Goal: Communication & Community: Answer question/provide support

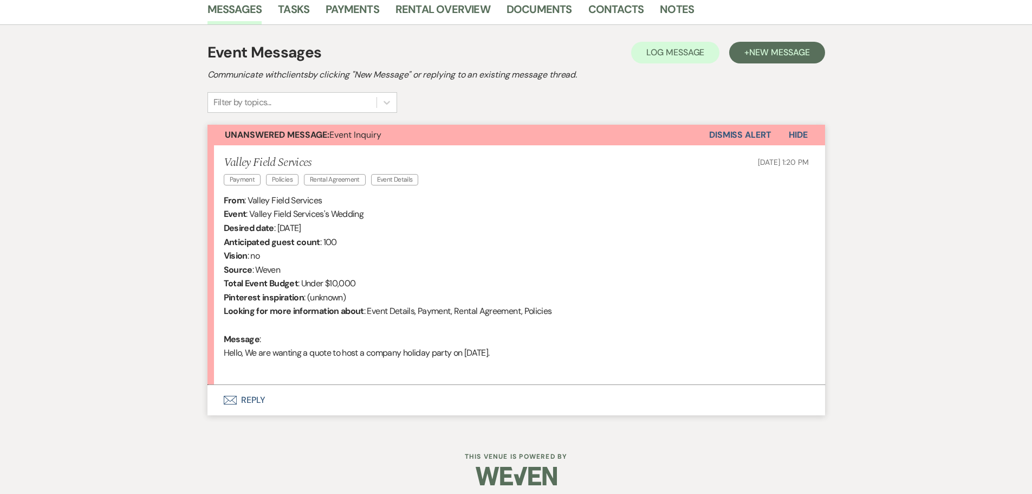
click at [248, 401] on button "Envelope Reply" at bounding box center [516, 400] width 618 height 30
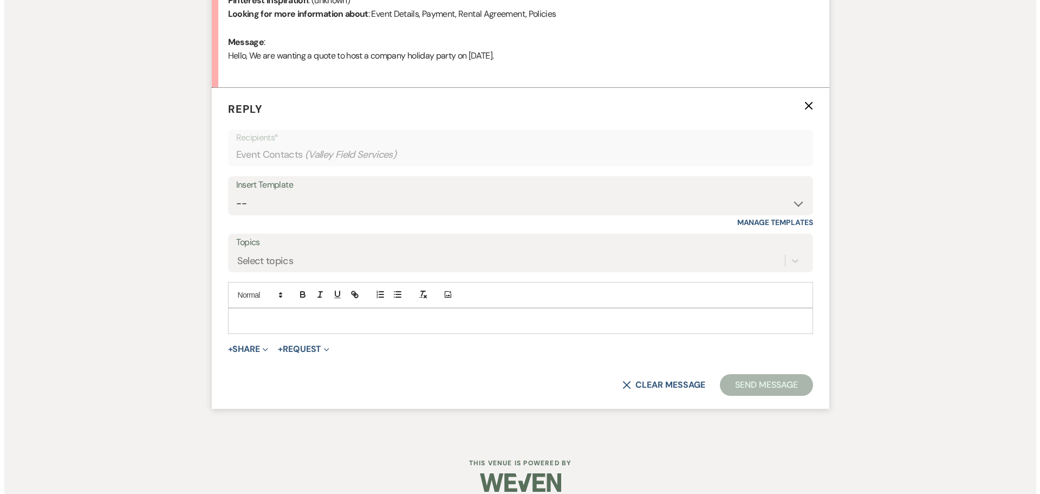
scroll to position [589, 0]
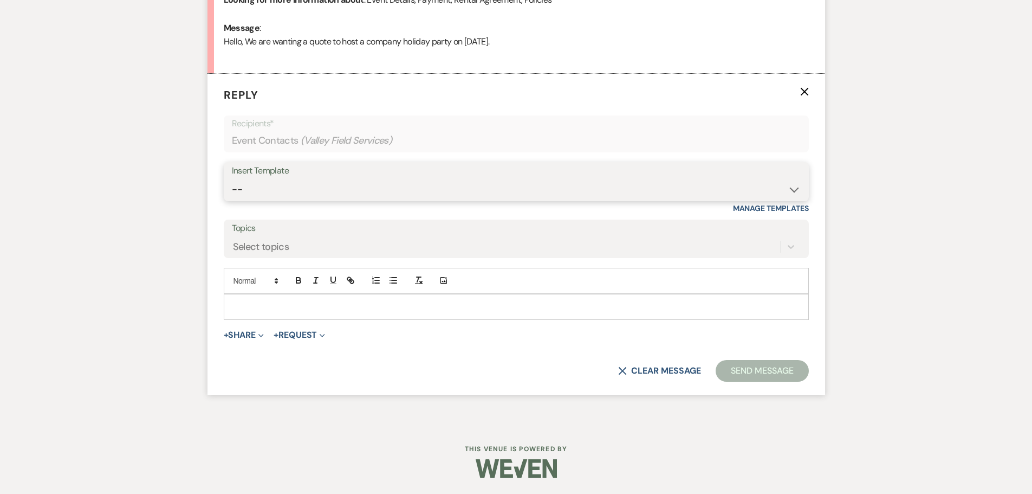
click at [368, 182] on select "-- Weven Planning Portal Introduction (Booked Events) Initial Inquiry Response …" at bounding box center [516, 189] width 569 height 21
click at [232, 179] on select "-- Weven Planning Portal Introduction (Booked Events) Initial Inquiry Response …" at bounding box center [516, 189] width 569 height 21
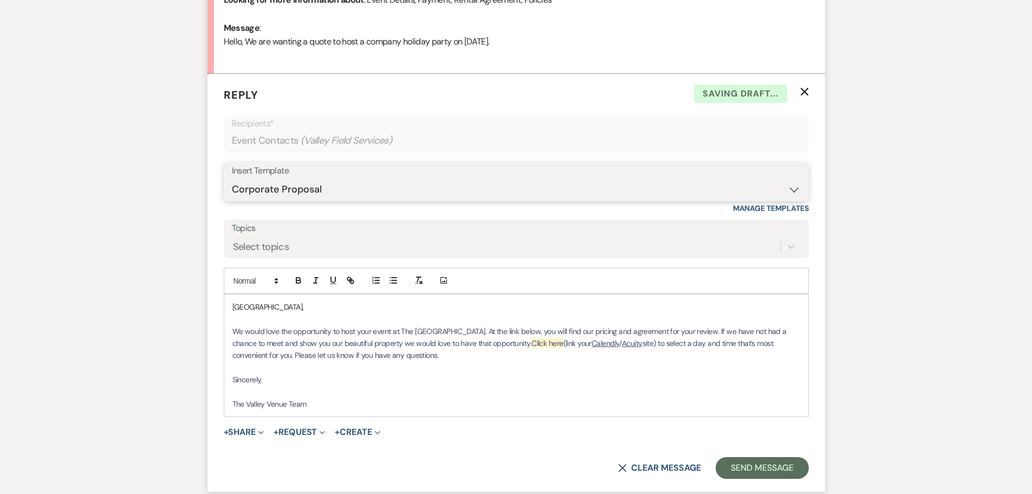
click at [302, 197] on select "-- Weven Planning Portal Introduction (Booked Events) Initial Inquiry Response …" at bounding box center [516, 189] width 569 height 21
select select "2355"
click at [232, 179] on select "-- Weven Planning Portal Introduction (Booked Events) Initial Inquiry Response …" at bounding box center [516, 189] width 569 height 21
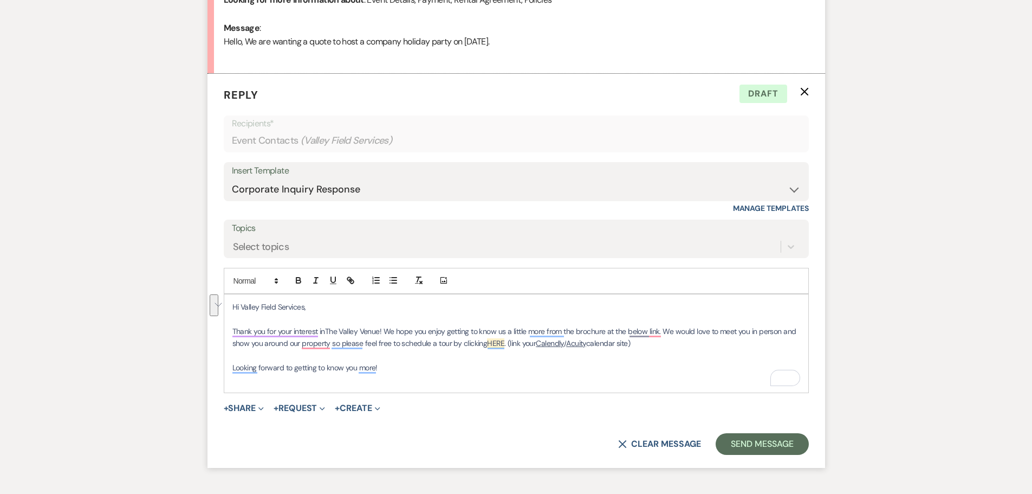
drag, startPoint x: 650, startPoint y: 341, endPoint x: 387, endPoint y: 333, distance: 263.4
click at [387, 333] on p "Thank you for your interest in The Valley Venue ! We hope you enjoy getting to …" at bounding box center [516, 337] width 568 height 24
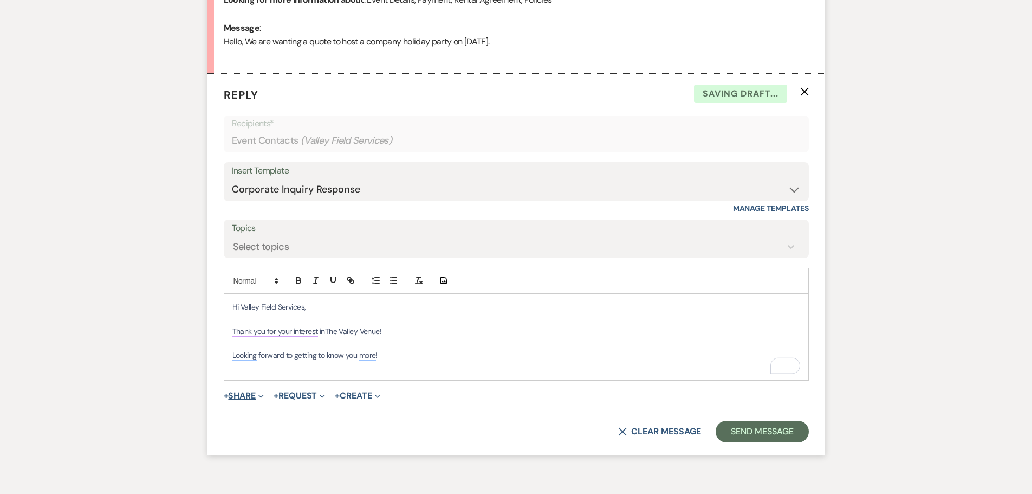
click at [260, 397] on span "Expand" at bounding box center [260, 395] width 8 height 11
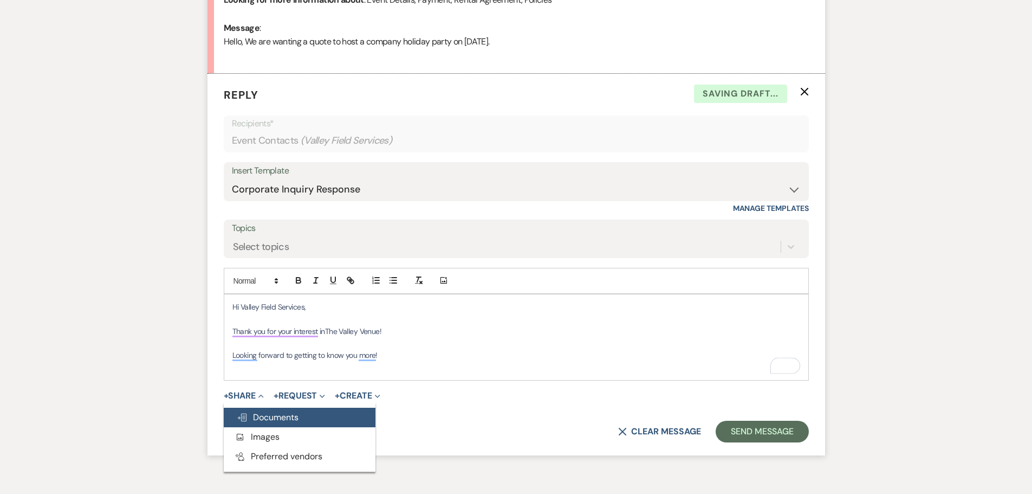
click at [272, 416] on span "Doc Upload Documents" at bounding box center [268, 416] width 62 height 11
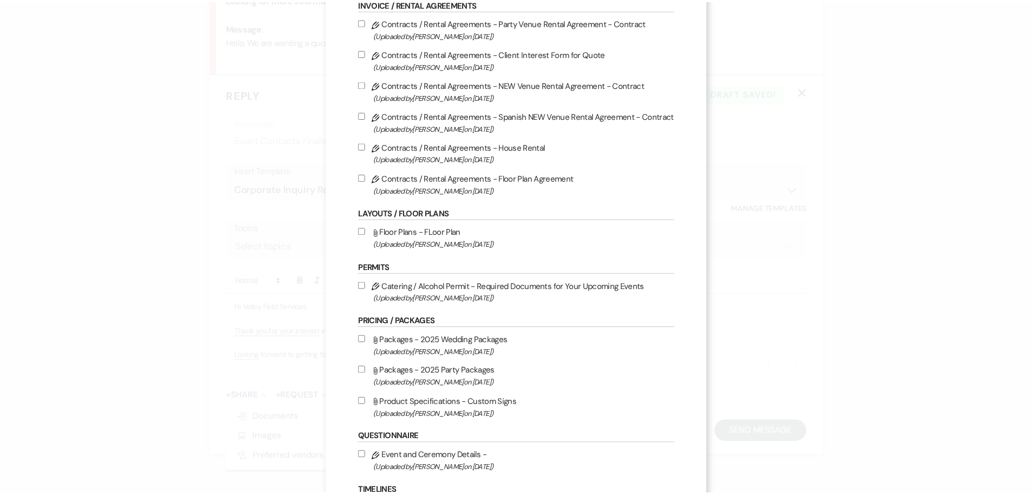
scroll to position [108, 0]
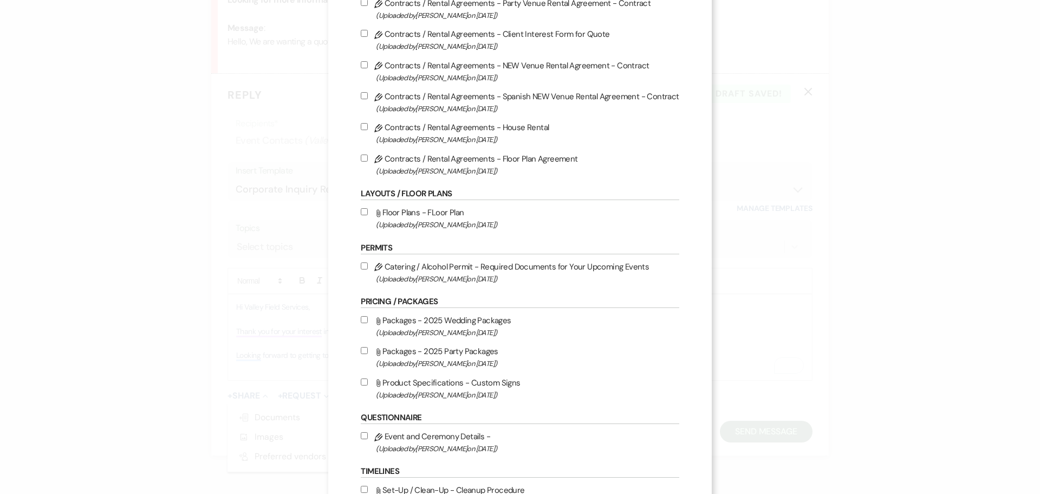
click at [841, 166] on div "X Attach Files Library Files Event Documents Upload File Invoice / Rental Agree…" at bounding box center [520, 247] width 1040 height 494
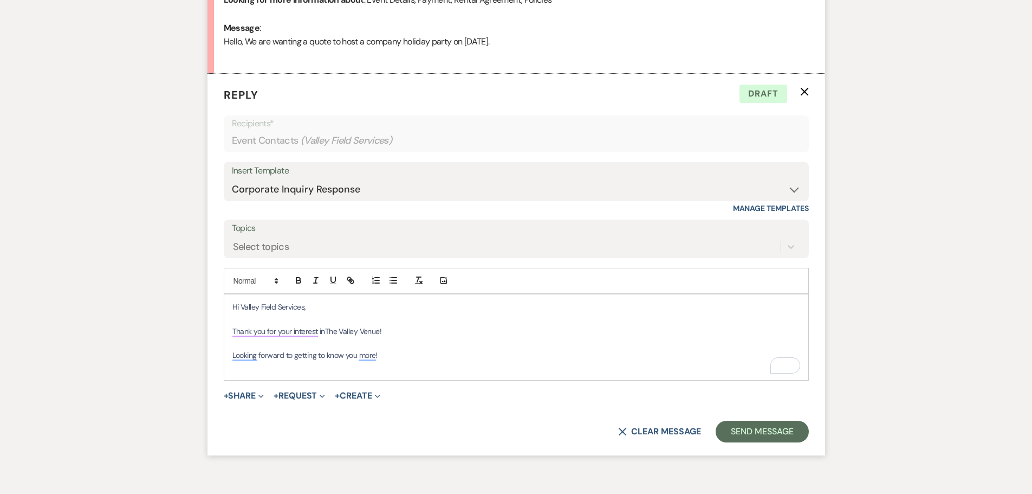
click at [405, 366] on p "To enrich screen reader interactions, please activate Accessibility in Grammarl…" at bounding box center [516, 367] width 568 height 12
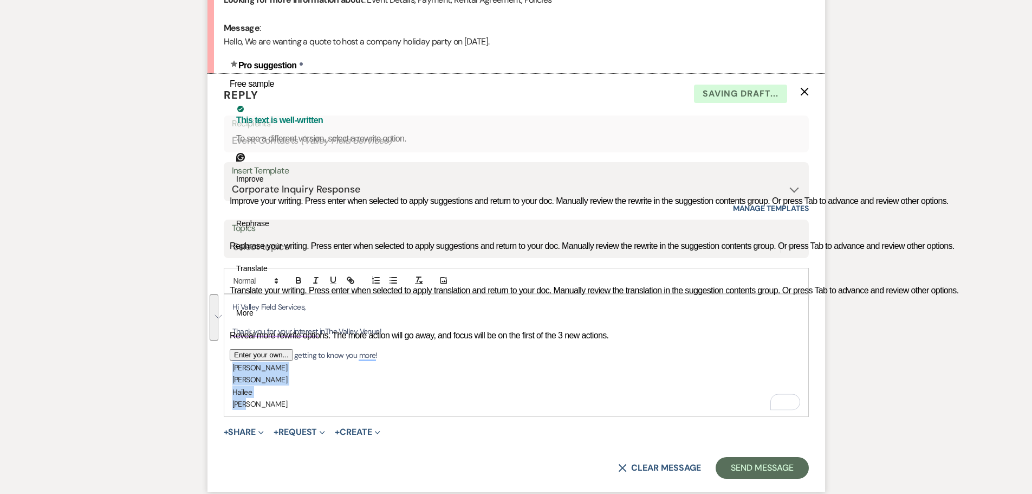
drag, startPoint x: 255, startPoint y: 405, endPoint x: 223, endPoint y: 373, distance: 44.8
click at [223, 373] on div "Event Messages Log Log Message + New Message Communicate with clients by clicki…" at bounding box center [516, 117] width 618 height 785
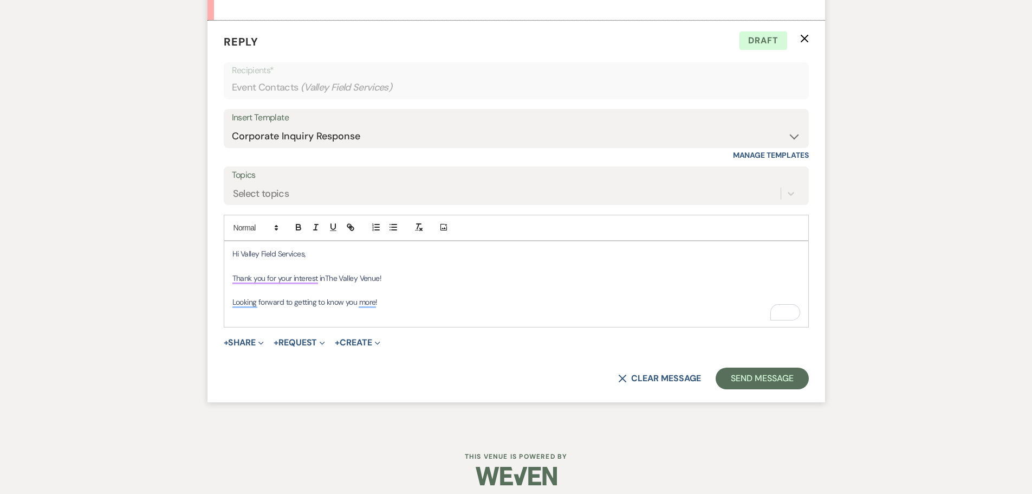
scroll to position [650, 0]
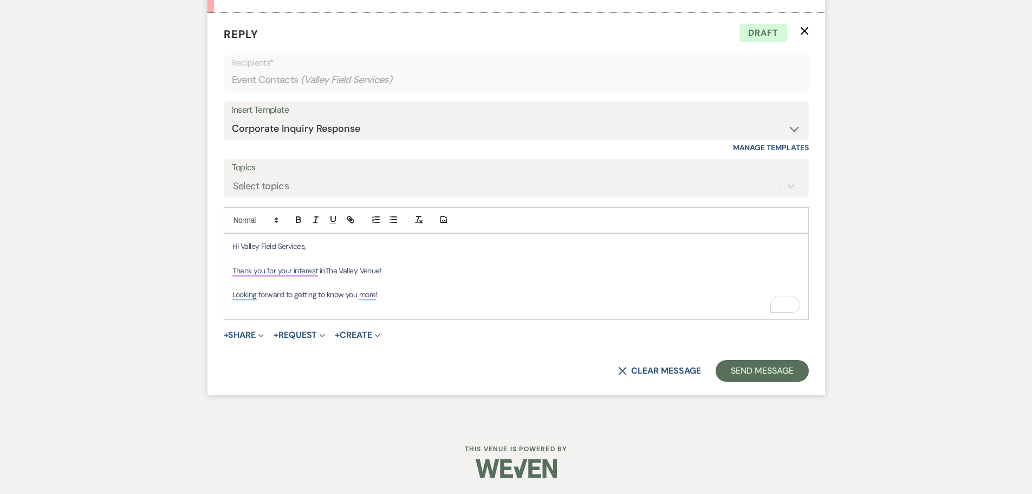
click at [405, 269] on p "Thank you for your interest in The Valley Venue !" at bounding box center [516, 270] width 568 height 12
click at [413, 288] on p "To enrich screen reader interactions, please activate Accessibility in Grammarl…" at bounding box center [516, 282] width 568 height 12
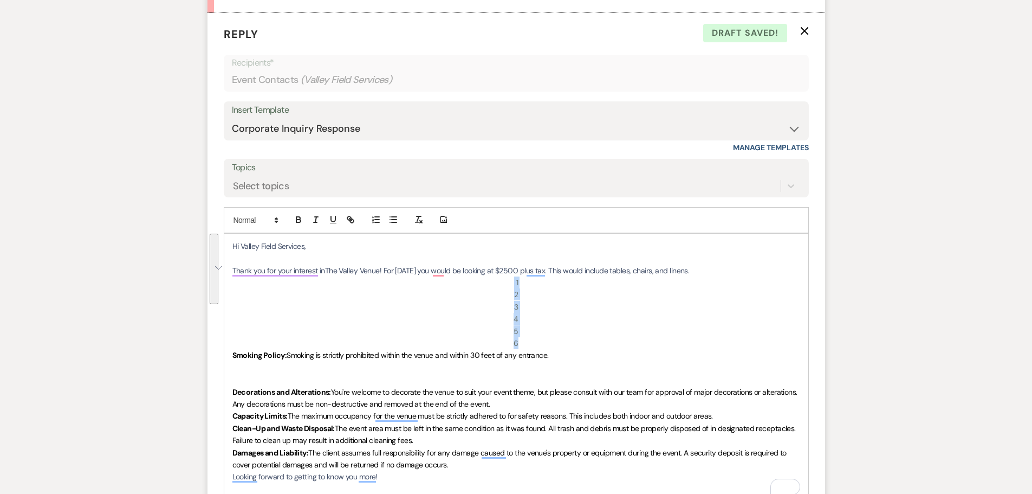
drag, startPoint x: 546, startPoint y: 342, endPoint x: 503, endPoint y: 286, distance: 70.0
click at [503, 286] on div "Hi Valley Field Services, Thank you for your interest in The Valley Venue ! For…" at bounding box center [516, 367] width 584 height 268
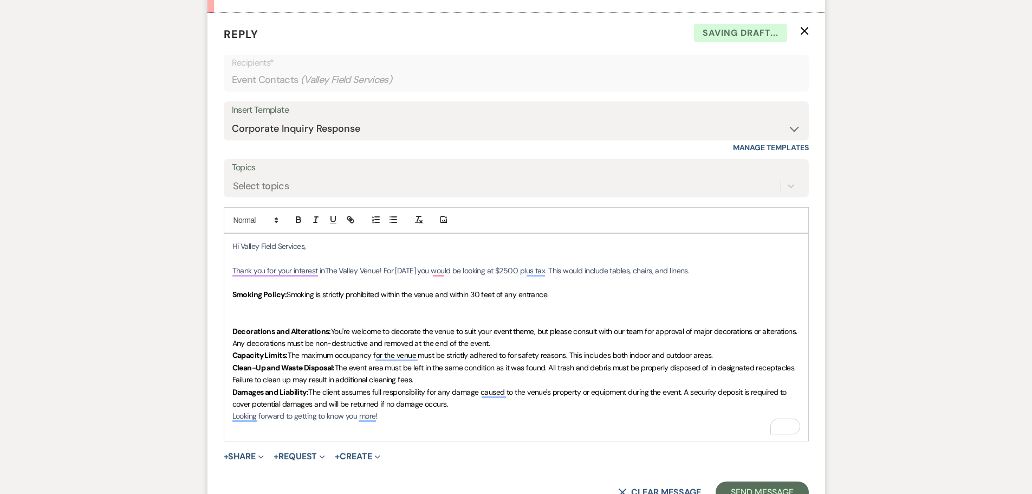
click at [277, 317] on span "Alcohol consumption is allowed only for events with proper permits. It must be …" at bounding box center [501, 313] width 539 height 22
click at [237, 308] on strong "Alcohol and Beverages:" at bounding box center [272, 307] width 80 height 10
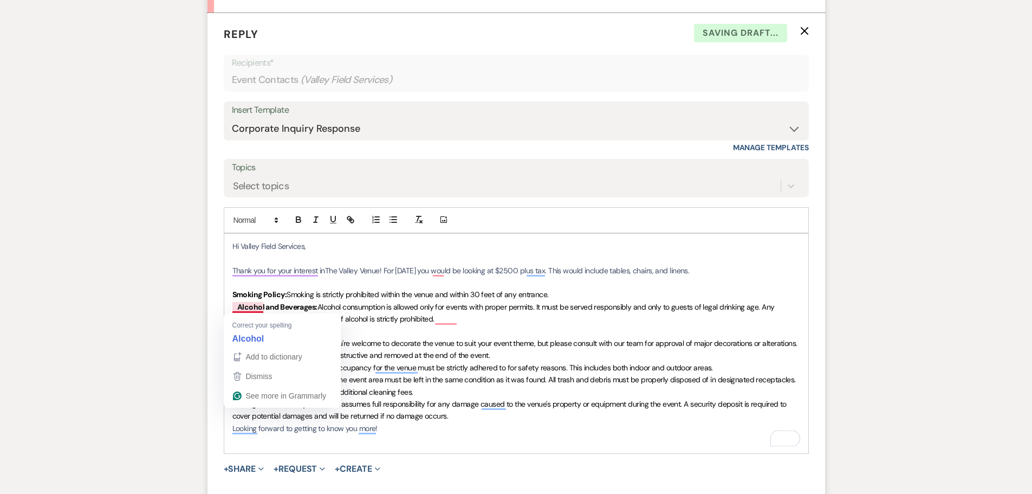
click at [236, 307] on strong "A" at bounding box center [234, 307] width 5 height 10
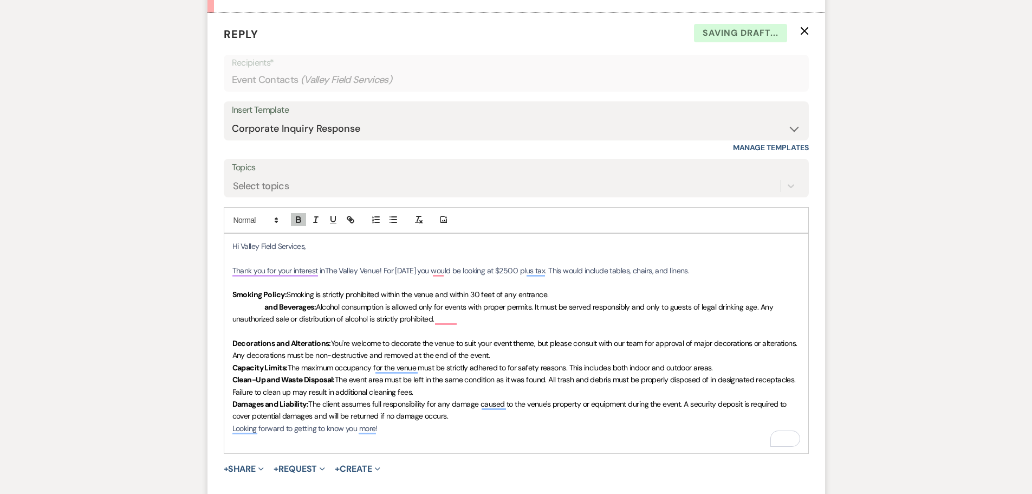
click at [262, 309] on span "Alcohol" at bounding box center [250, 307] width 27 height 10
drag, startPoint x: 262, startPoint y: 306, endPoint x: 244, endPoint y: 308, distance: 18.5
click at [246, 307] on span "Alcohol" at bounding box center [250, 307] width 27 height 10
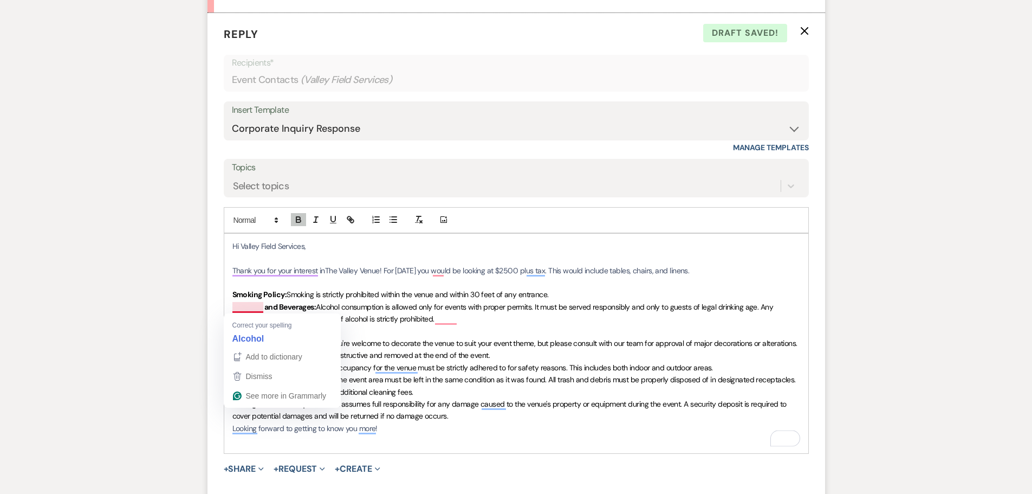
click at [267, 306] on strong "Alcohol and Beverages:" at bounding box center [276, 307] width 79 height 10
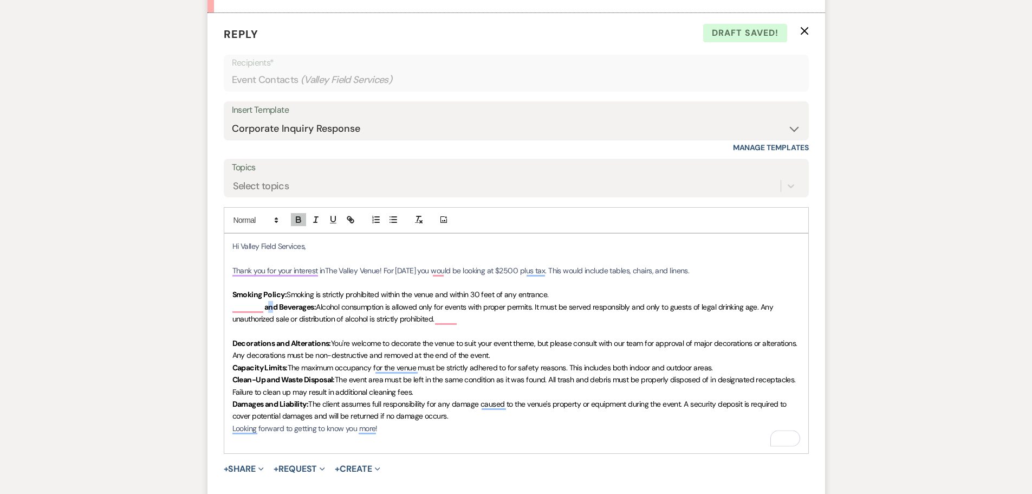
click at [265, 306] on strong "Alcohol and Beverages:" at bounding box center [276, 307] width 79 height 10
drag, startPoint x: 264, startPoint y: 306, endPoint x: 231, endPoint y: 308, distance: 32.6
click at [231, 308] on div "Hi Valley Field Services, Thank you for your interest in The Valley Venue ! For…" at bounding box center [516, 342] width 584 height 219
click at [507, 321] on strong "lcohol and Beverages:" at bounding box center [471, 319] width 75 height 10
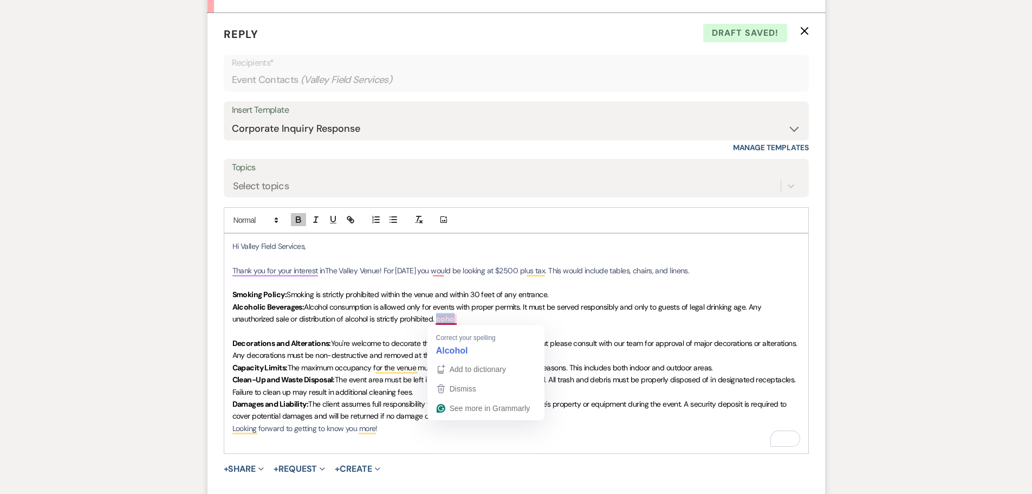
drag, startPoint x: 453, startPoint y: 319, endPoint x: 438, endPoint y: 323, distance: 15.8
click at [438, 323] on strong "lcohol and Beverages:" at bounding box center [471, 319] width 75 height 10
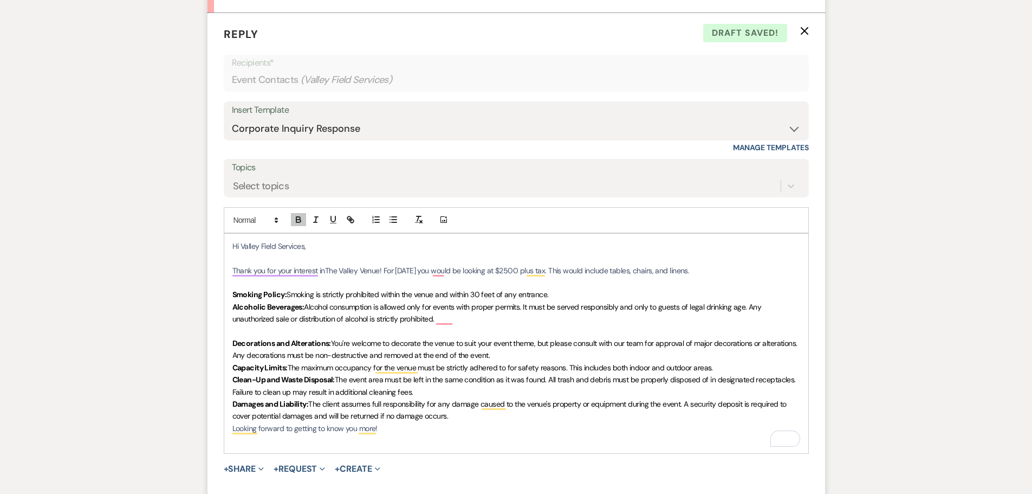
click at [380, 333] on span "Alcohol consumption is allowed only for events with proper permits. It must be …" at bounding box center [499, 325] width 534 height 22
click at [246, 329] on span "Alcohol consumption is allowed only for events with proper permits. It must be …" at bounding box center [499, 325] width 534 height 22
click at [235, 332] on span "Alcohol consumption is allowed only for events with proper permits. It must be …" at bounding box center [499, 325] width 534 height 22
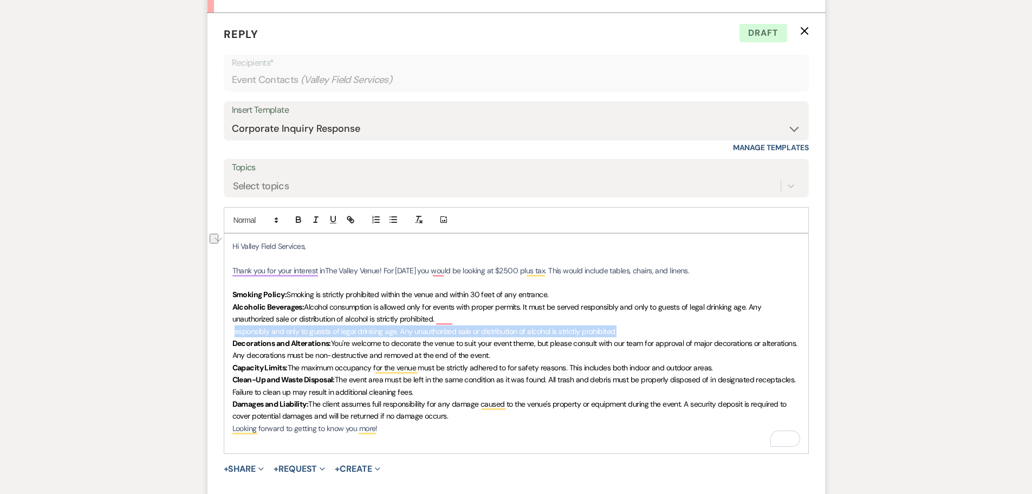
drag, startPoint x: 233, startPoint y: 332, endPoint x: 733, endPoint y: 332, distance: 499.5
click at [733, 332] on p "Alcoholic Beverages: Alcohol consumption is allowed only for events with proper…" at bounding box center [516, 319] width 568 height 36
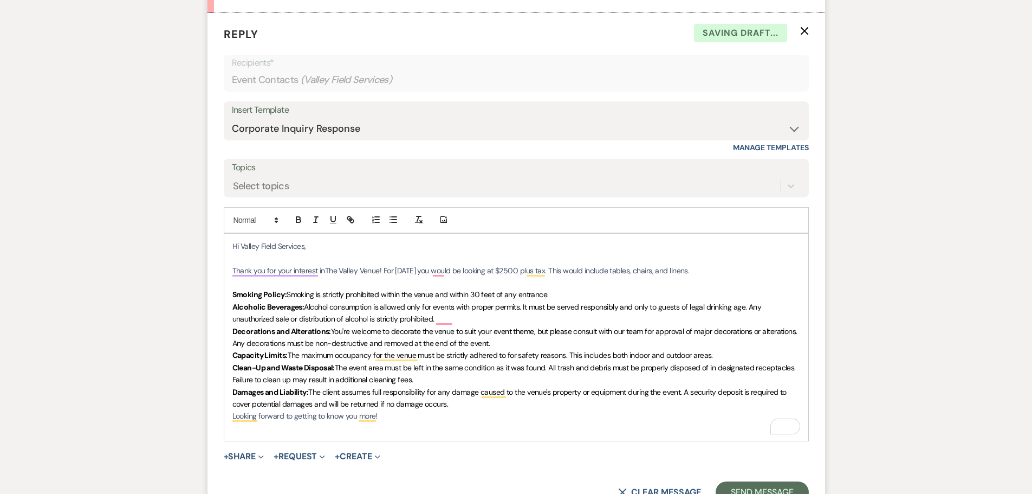
click at [472, 316] on strong "l and Beverages:" at bounding box center [461, 319] width 55 height 10
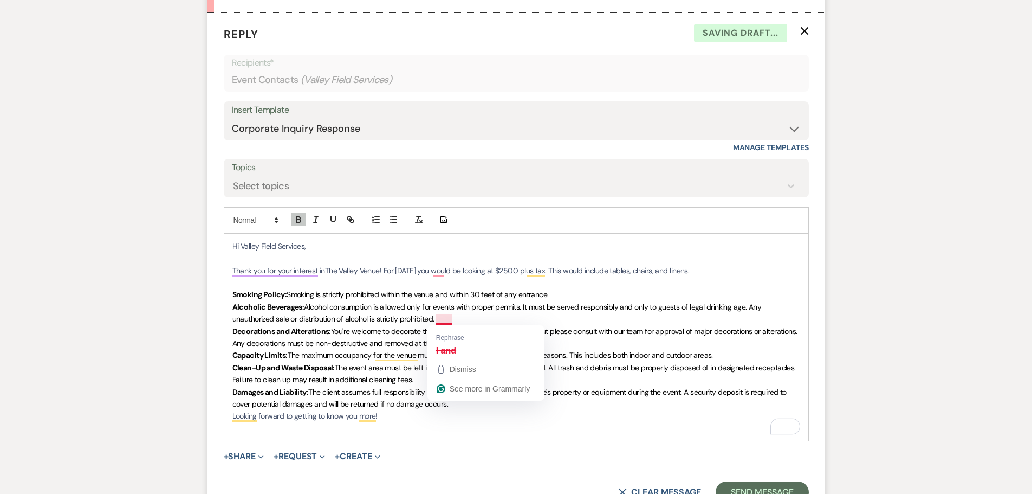
click at [453, 320] on strong "l and Beverages:" at bounding box center [461, 319] width 55 height 10
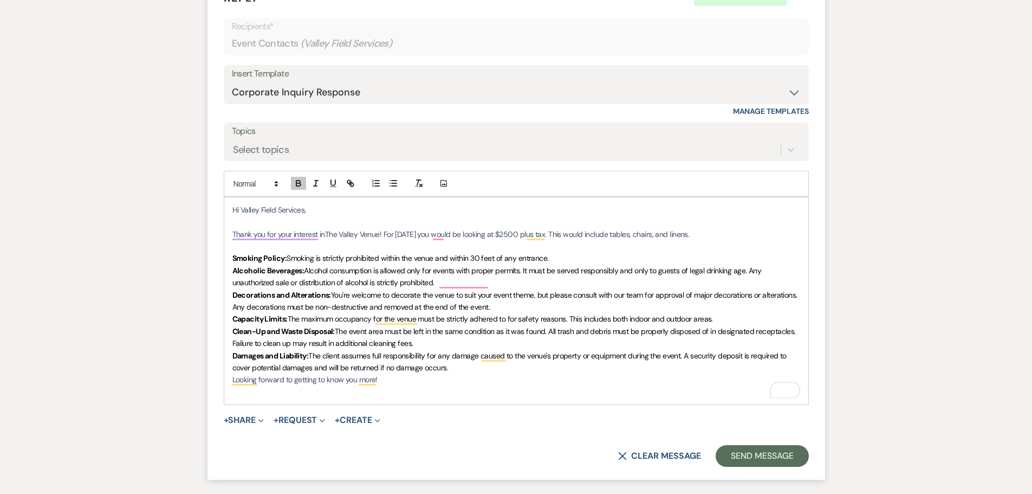
scroll to position [704, 0]
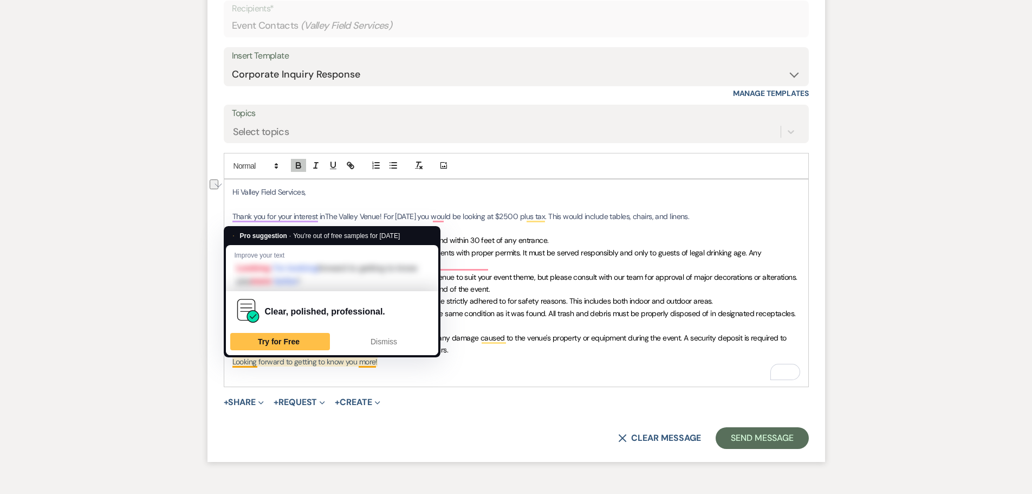
drag, startPoint x: 395, startPoint y: 363, endPoint x: 226, endPoint y: 363, distance: 168.5
click at [226, 363] on div "Event Messages Log Log Message + New Message Communicate with clients by clicki…" at bounding box center [516, 45] width 618 height 870
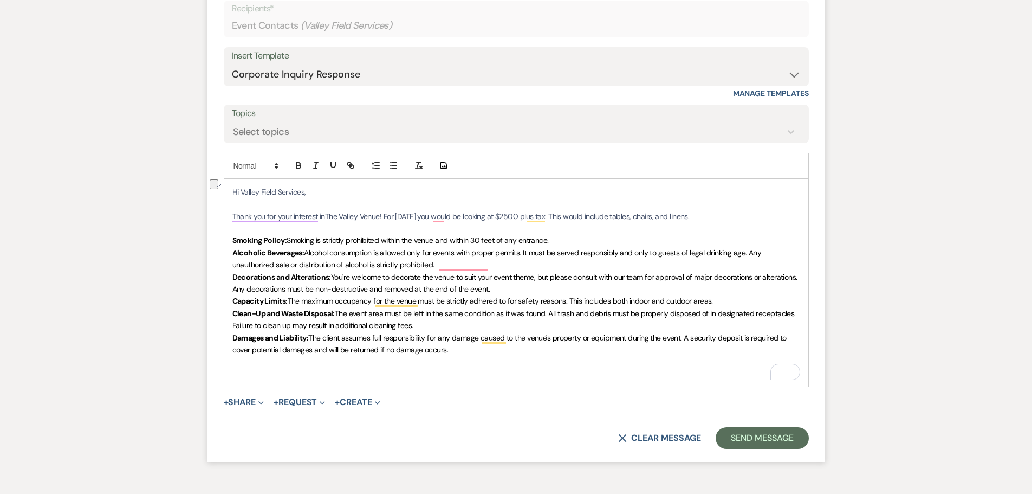
click at [738, 219] on p "Thank you for your interest in The Valley Venue ! For [DATE] you would be looki…" at bounding box center [516, 216] width 568 height 12
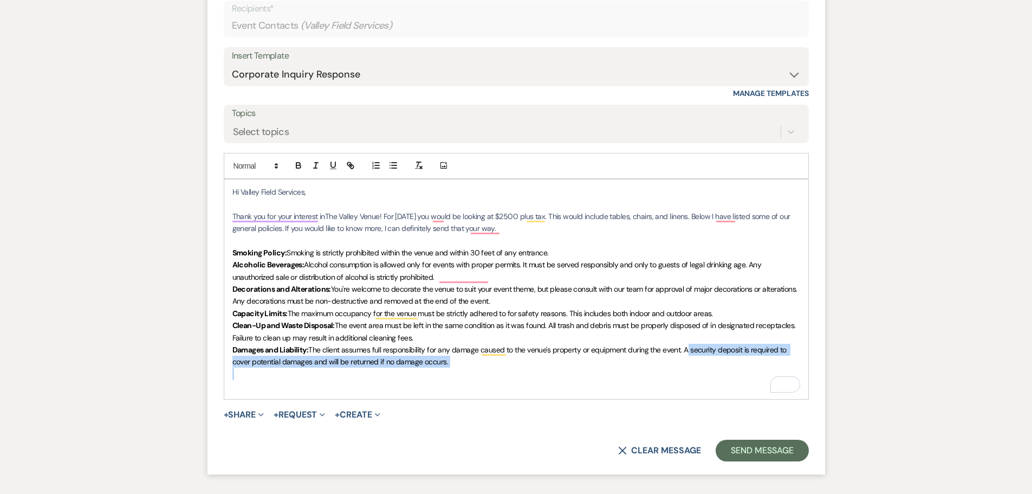
drag, startPoint x: 492, startPoint y: 373, endPoint x: 689, endPoint y: 350, distance: 197.4
click at [689, 350] on div "Hi Valley Field Services, Thank you for your interest in The Valley Venue ! For…" at bounding box center [516, 288] width 584 height 219
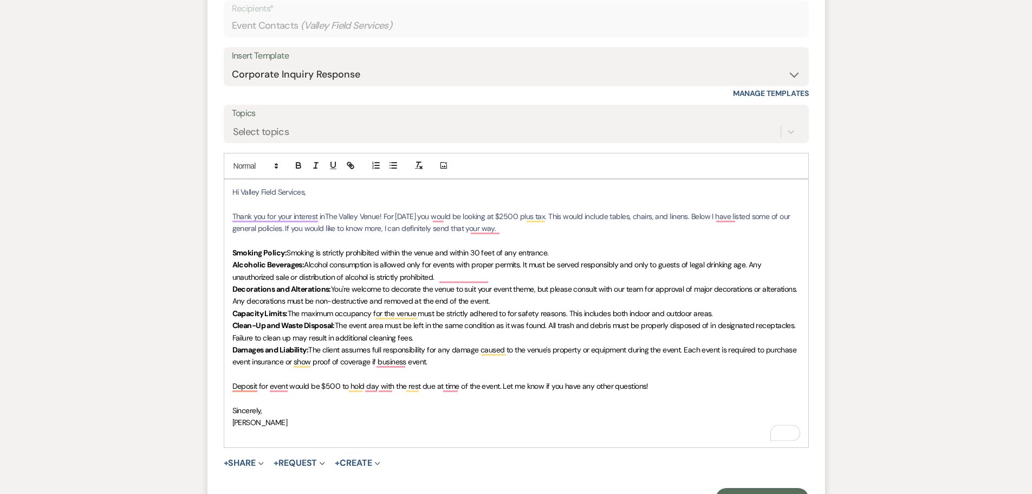
click at [538, 270] on p "Alcoholic Beverages: Alcohol consumption is allowed only for events with proper…" at bounding box center [516, 270] width 568 height 24
drag, startPoint x: 494, startPoint y: 281, endPoint x: 443, endPoint y: 282, distance: 51.5
click at [443, 282] on p "Alcoholic Beverages: Alcohol consumption is allowed only for events with proper…" at bounding box center [516, 270] width 568 height 24
click at [436, 280] on strong "l I" at bounding box center [436, 277] width 5 height 10
click at [648, 337] on p "Clean-Up and Waste Disposal: The event area must be left in the same condition …" at bounding box center [516, 331] width 568 height 24
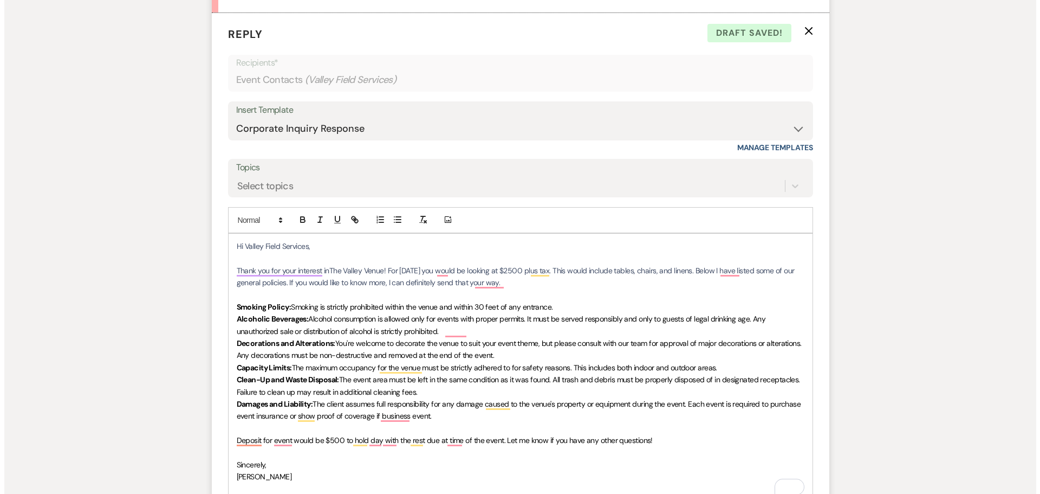
scroll to position [832, 0]
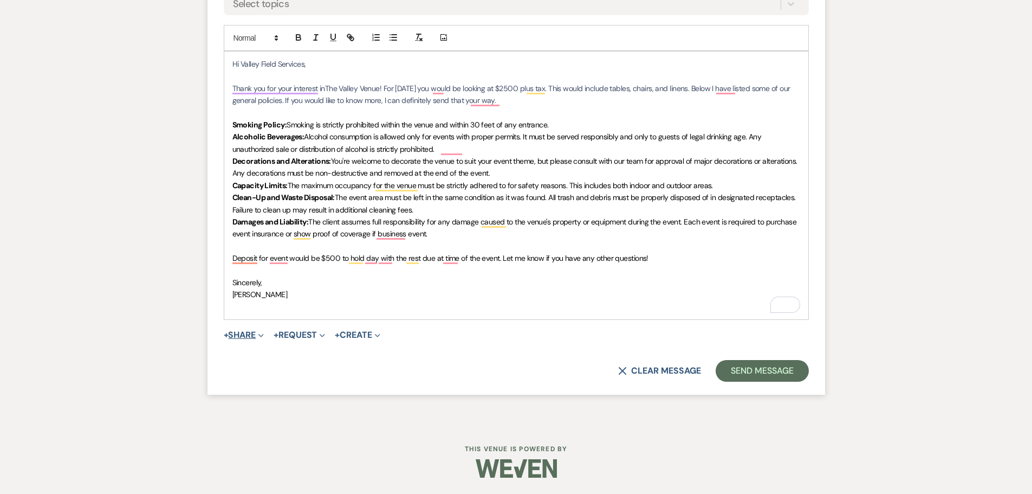
click at [261, 336] on icon "Expand" at bounding box center [260, 335] width 5 height 5
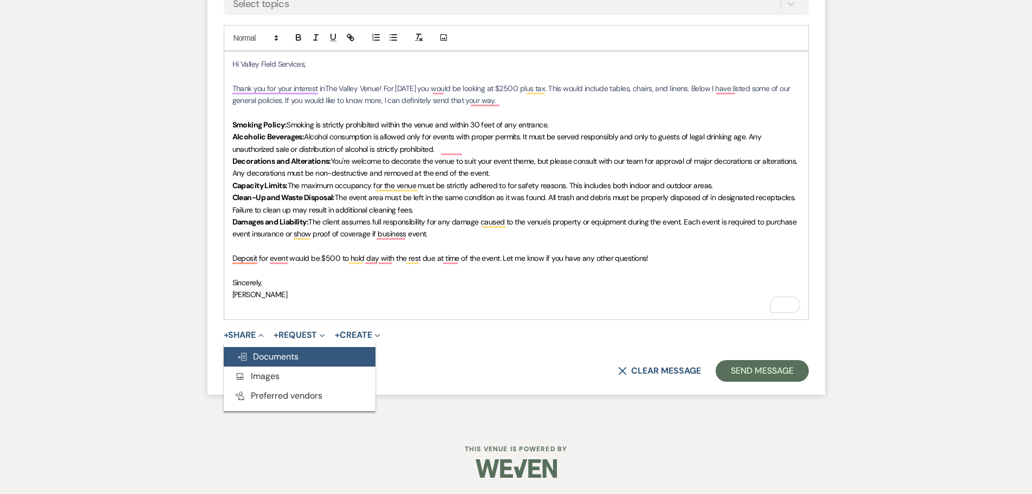
click at [298, 360] on span "Doc Upload Documents" at bounding box center [268, 355] width 62 height 11
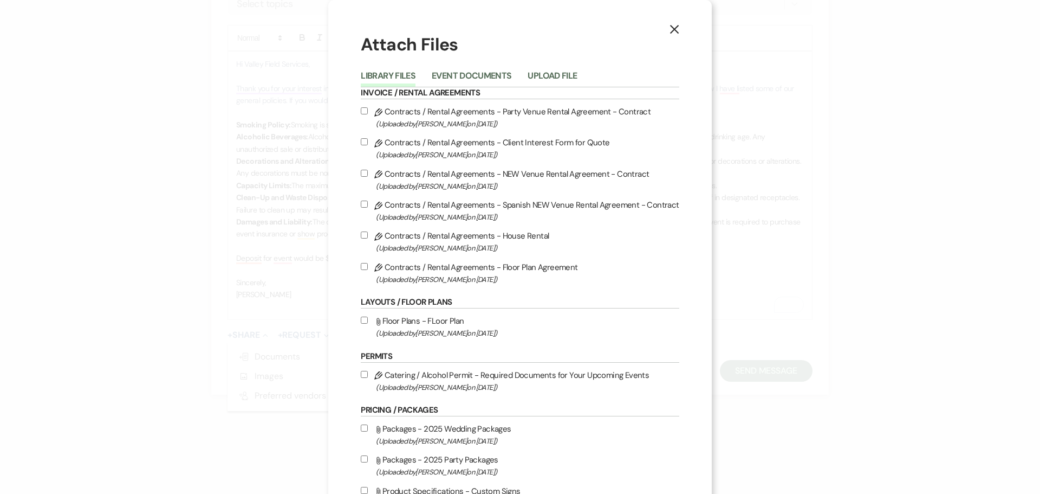
click at [366, 113] on label "Pencil Contracts / Rental Agreements - Party Venue Rental Agreement - Contract …" at bounding box center [520, 117] width 318 height 25
click at [366, 113] on input "Pencil Contracts / Rental Agreements - Party Venue Rental Agreement - Contract …" at bounding box center [364, 110] width 7 height 7
checkbox input "true"
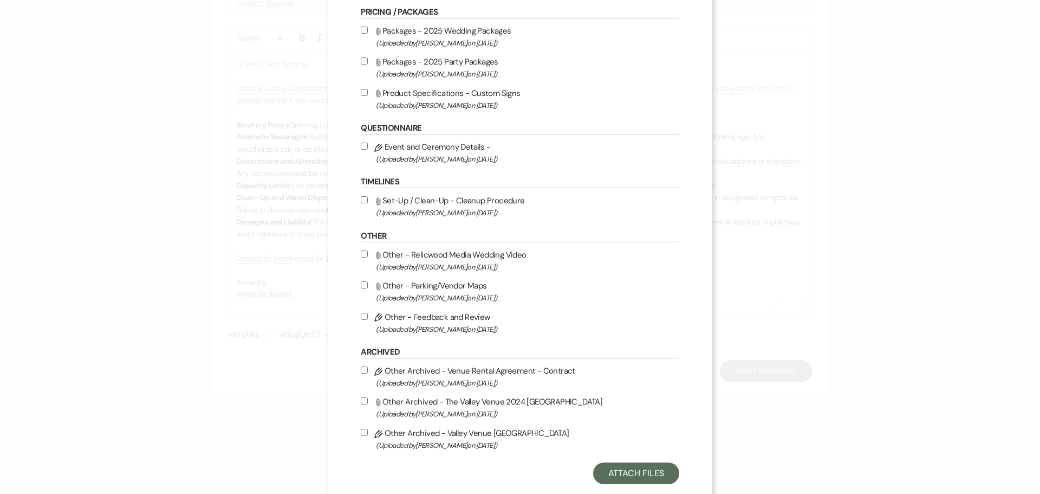
scroll to position [420, 0]
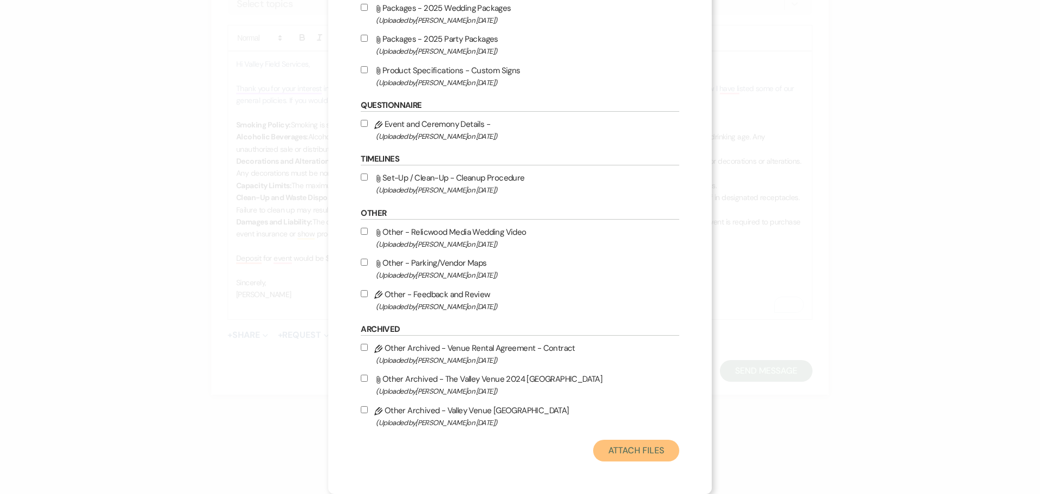
click at [643, 450] on button "Attach Files" at bounding box center [636, 450] width 86 height 22
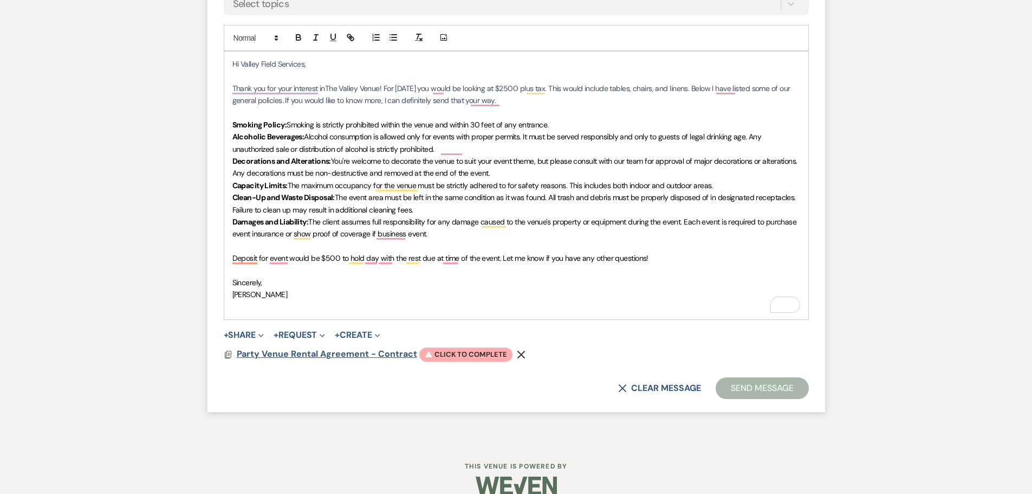
click at [355, 353] on span "Party Venue Rental Agreement - Contract" at bounding box center [327, 353] width 180 height 11
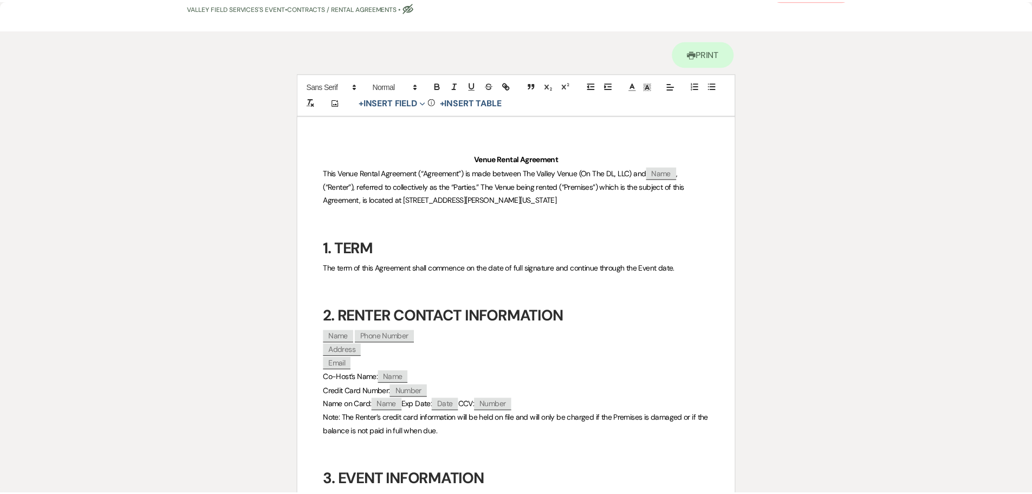
scroll to position [0, 0]
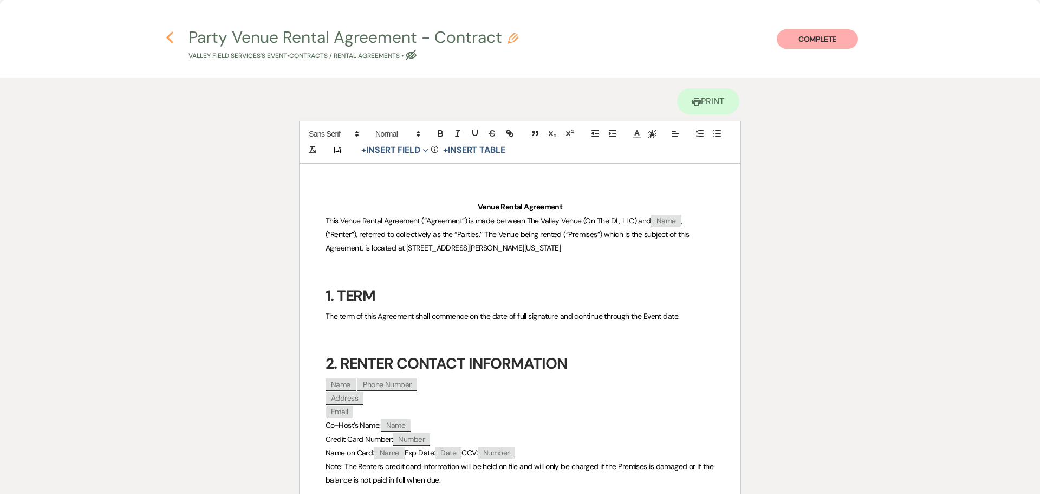
click at [171, 35] on use "button" at bounding box center [169, 37] width 7 height 12
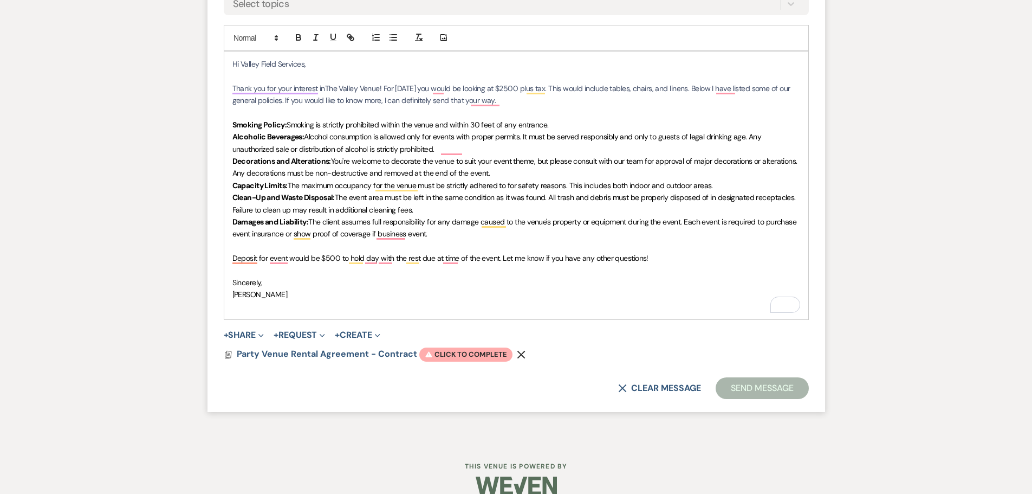
click at [756, 387] on button "Send Message" at bounding box center [762, 388] width 93 height 22
click at [693, 256] on p "Deposit for event would be $500 to hold day with the rest due at time of the ev…" at bounding box center [516, 258] width 568 height 12
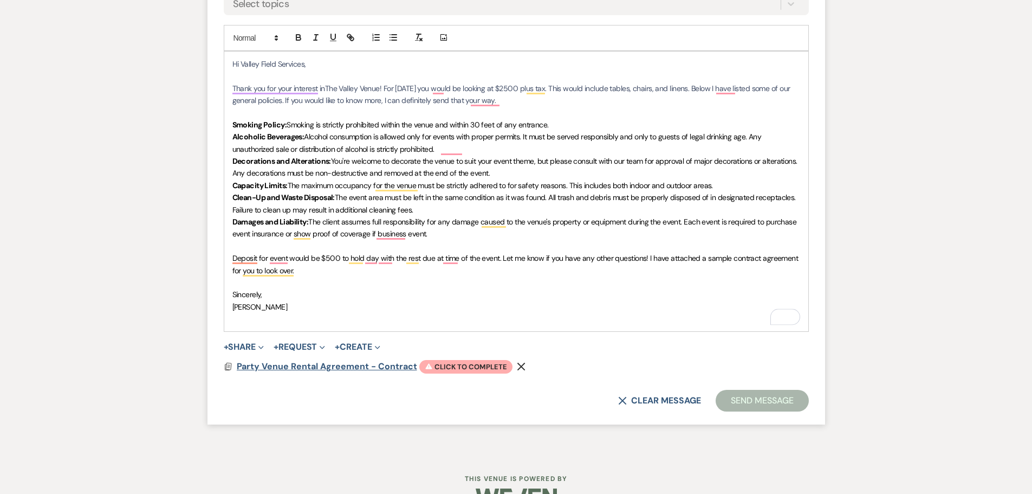
click at [313, 368] on span "Party Venue Rental Agreement - Contract" at bounding box center [327, 365] width 180 height 11
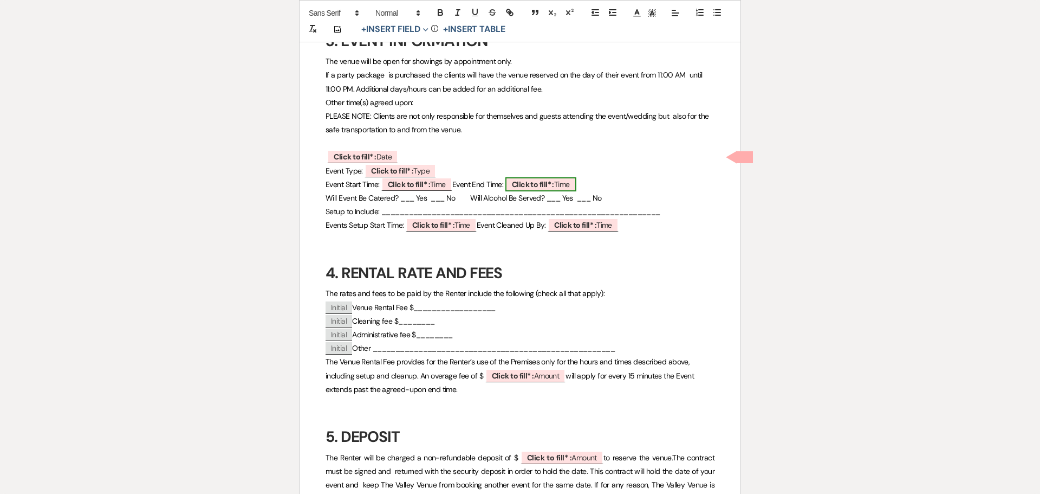
scroll to position [488, 0]
click at [613, 225] on span "Click to fill* : Time" at bounding box center [583, 224] width 71 height 14
select select "owner"
select select "Time"
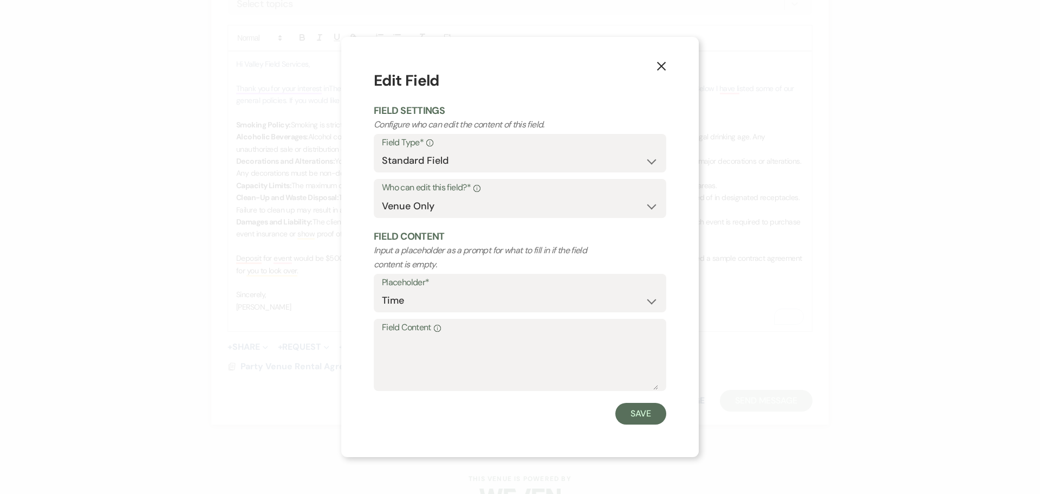
click at [664, 62] on icon "X" at bounding box center [662, 66] width 10 height 10
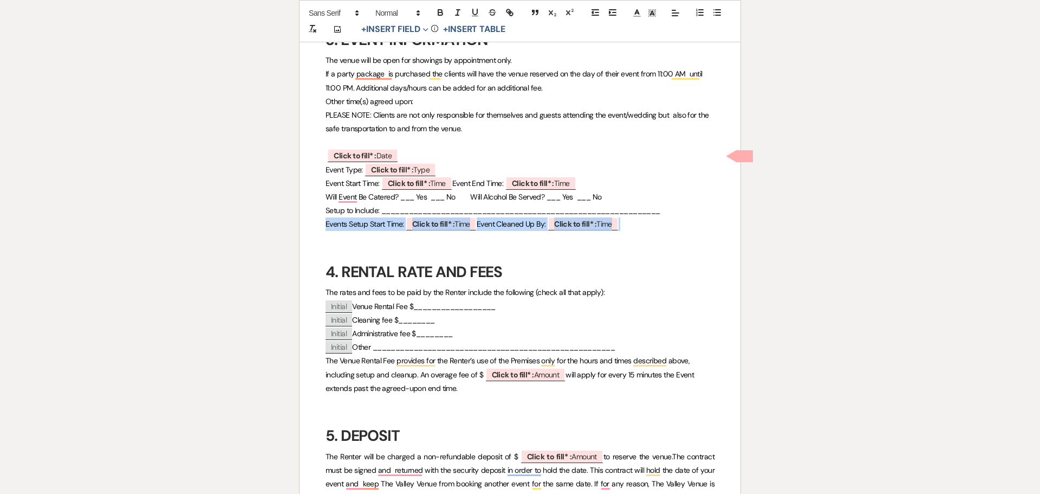
drag, startPoint x: 653, startPoint y: 222, endPoint x: 368, endPoint y: 212, distance: 285.7
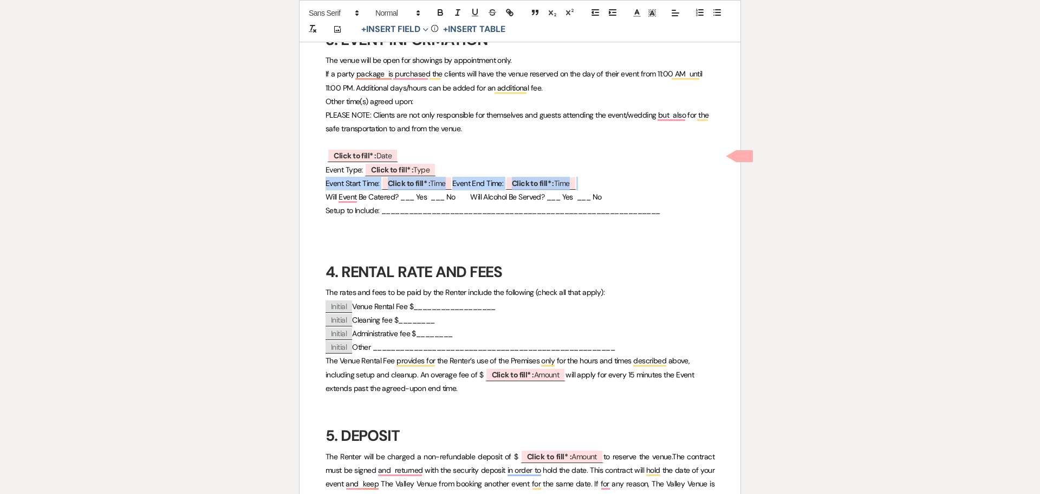
drag, startPoint x: 599, startPoint y: 183, endPoint x: 314, endPoint y: 157, distance: 286.6
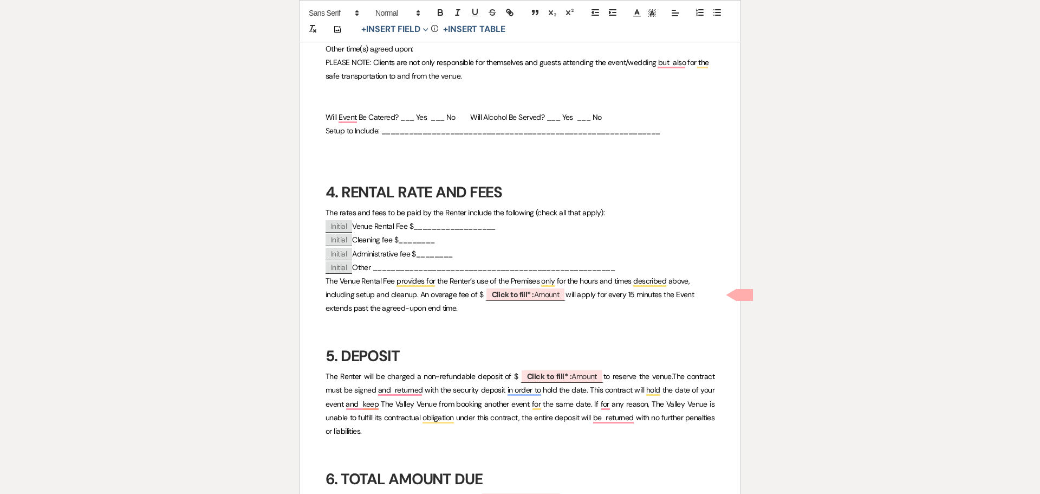
scroll to position [650, 0]
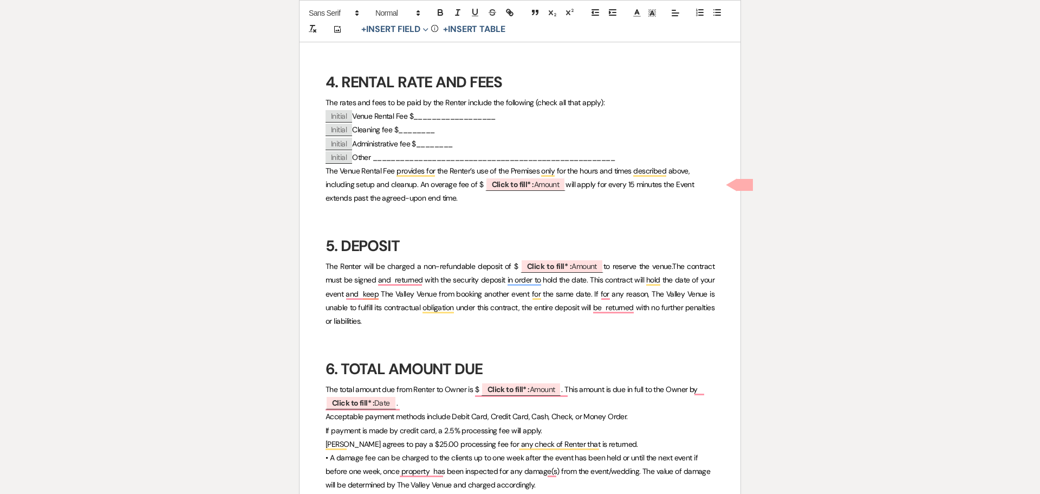
click at [571, 190] on p "The Venue Rental Fee provides for the Renter’s use of the Premises only for the…" at bounding box center [520, 184] width 389 height 41
click at [603, 267] on span "to reserve the venue." at bounding box center [637, 266] width 69 height 10
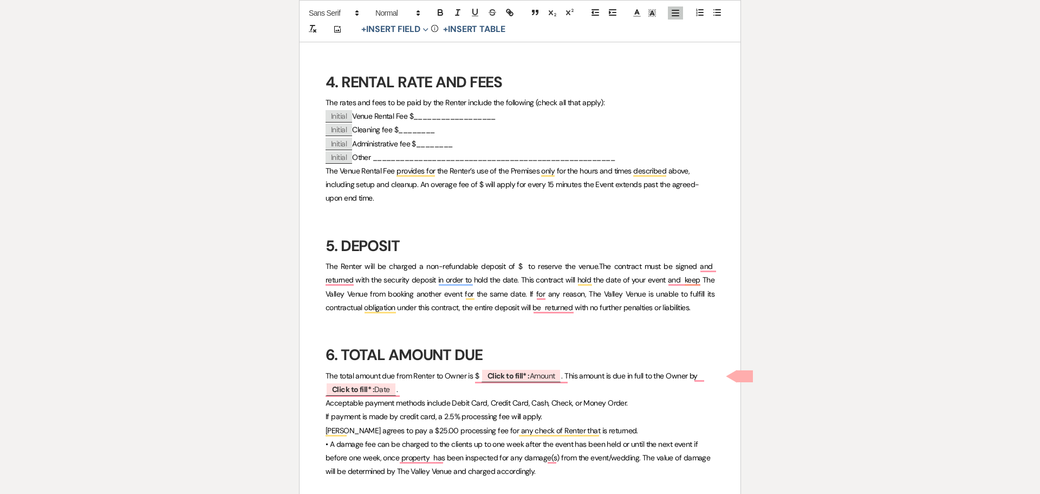
click at [570, 379] on span ". This amount is due in full to the Owner by" at bounding box center [629, 376] width 136 height 10
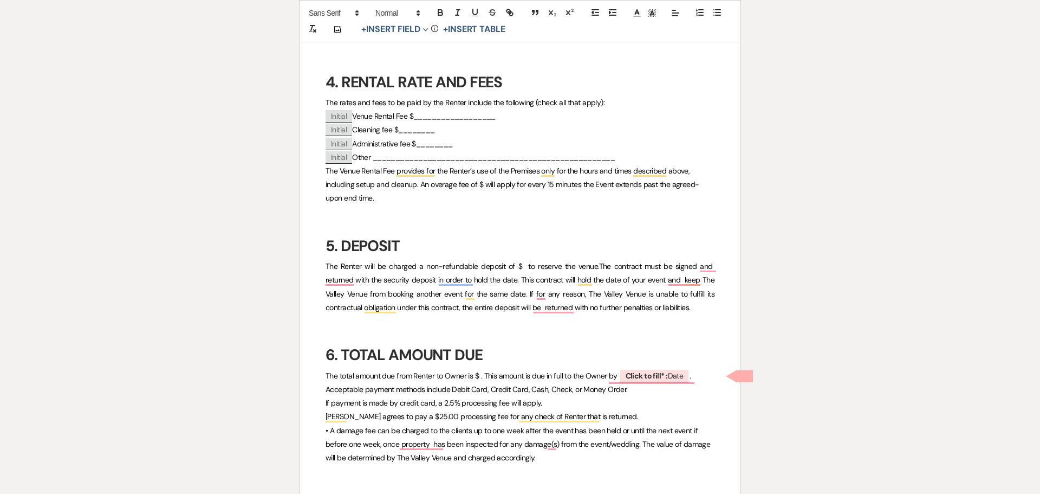
click at [699, 381] on p "The total amount due from Renter to Owner is $ . This amount is due in full to …" at bounding box center [520, 376] width 389 height 14
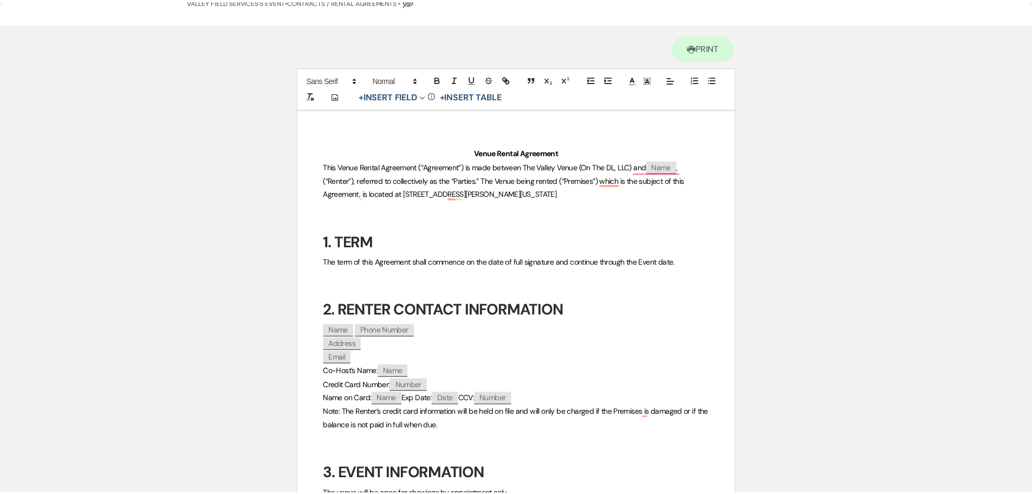
scroll to position [0, 0]
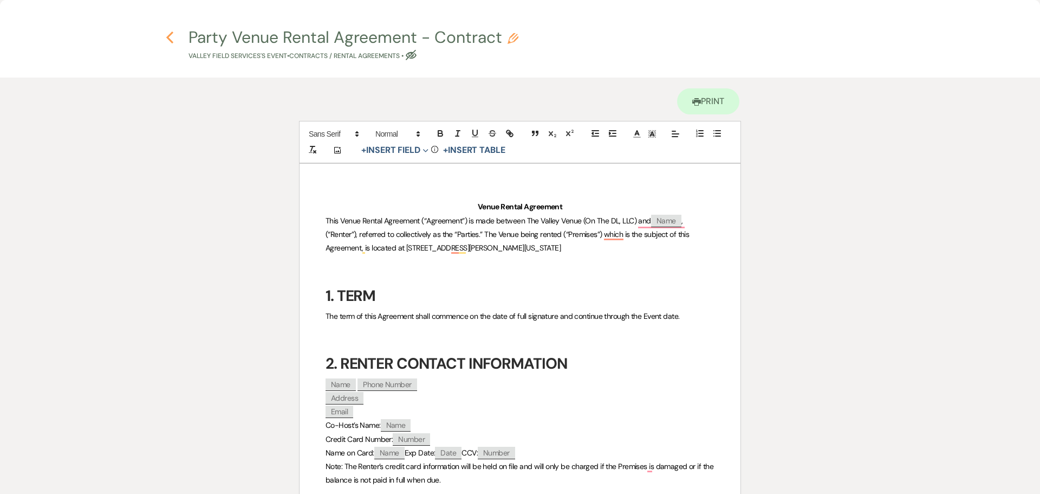
click at [170, 40] on use "button" at bounding box center [169, 37] width 7 height 12
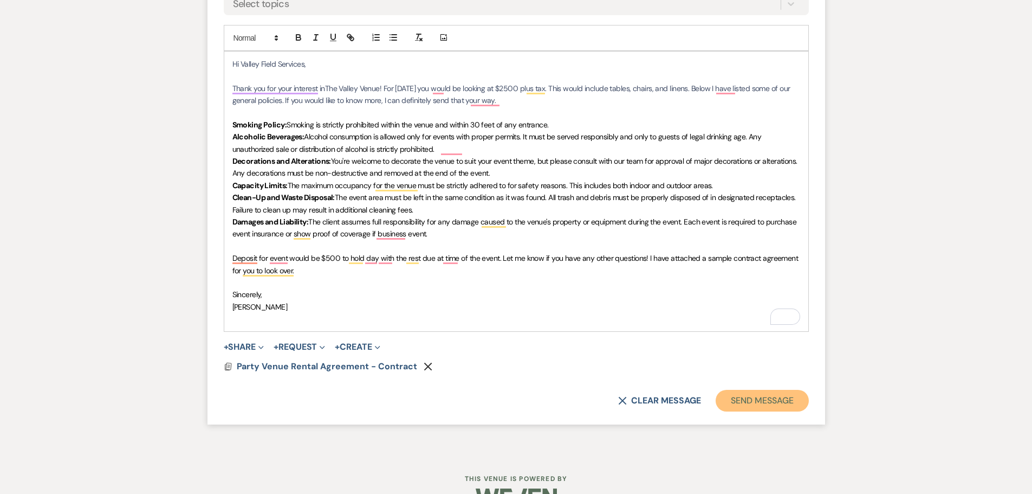
click at [763, 403] on button "Send Message" at bounding box center [762, 401] width 93 height 22
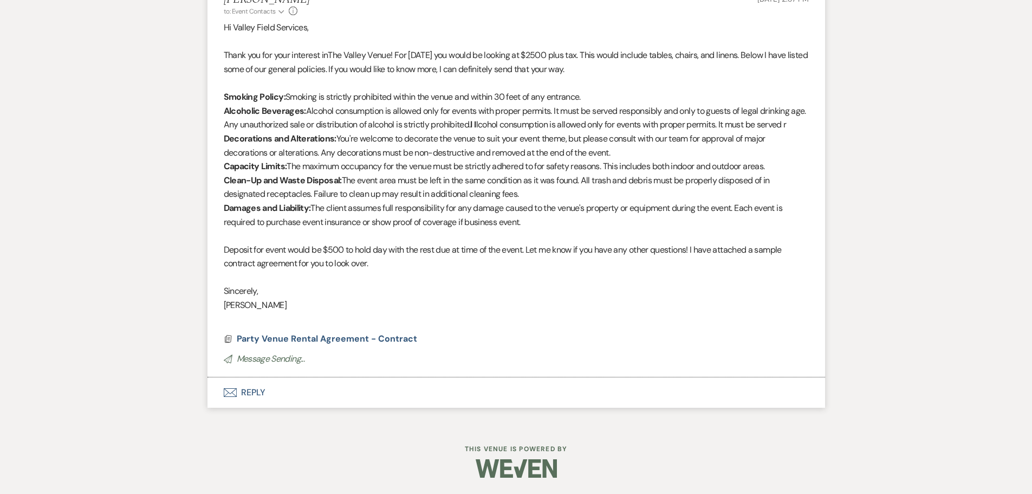
scroll to position [681, 0]
